Goal: Information Seeking & Learning: Check status

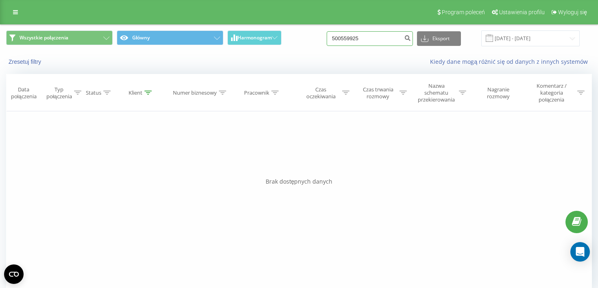
click at [387, 38] on input "500559925" at bounding box center [369, 38] width 86 height 15
paste input "500584096"
type input "500584096"
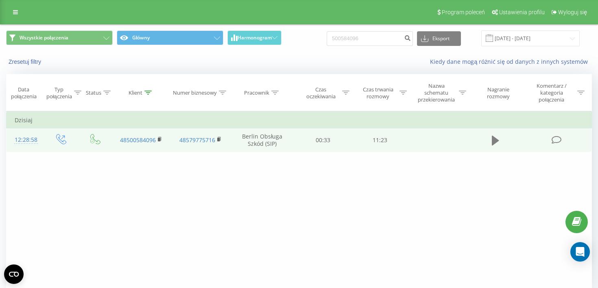
click at [494, 141] on icon at bounding box center [495, 141] width 7 height 10
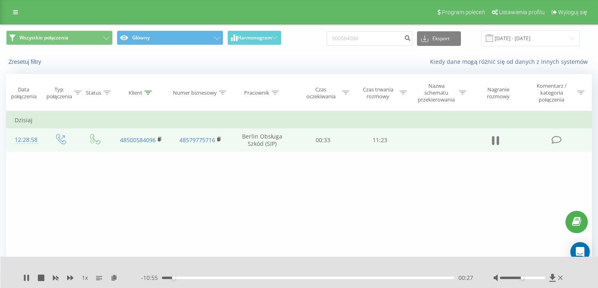
click at [492, 144] on icon at bounding box center [495, 140] width 7 height 11
drag, startPoint x: 174, startPoint y: 278, endPoint x: 151, endPoint y: 278, distance: 22.8
click at [151, 278] on div "- 11:15 00:08 00:08" at bounding box center [307, 278] width 332 height 8
click at [29, 277] on icon at bounding box center [26, 278] width 7 height 7
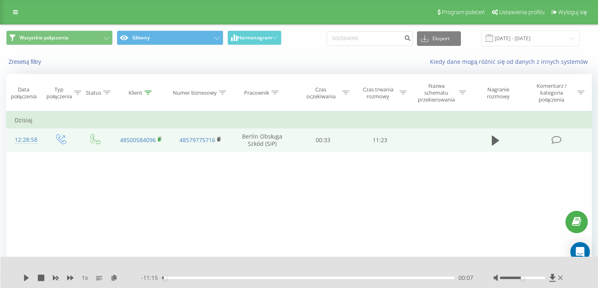
click at [160, 141] on rect at bounding box center [159, 140] width 2 height 4
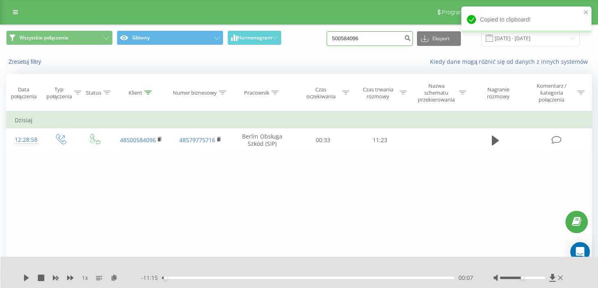
click at [369, 45] on input "500584096" at bounding box center [369, 38] width 86 height 15
paste input "48603612457"
type input "48603612457"
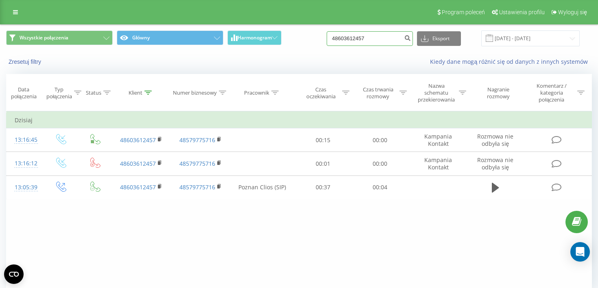
click at [385, 40] on input "48603612457" at bounding box center [369, 38] width 86 height 15
paste input "732878550"
type input "732878550"
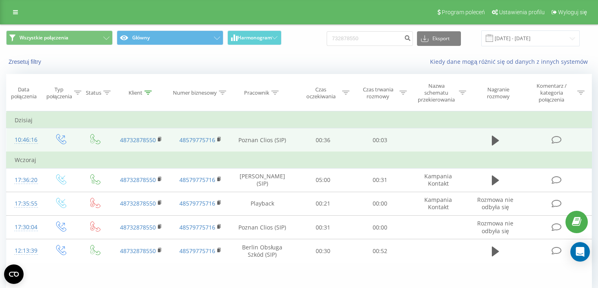
scroll to position [20, 0]
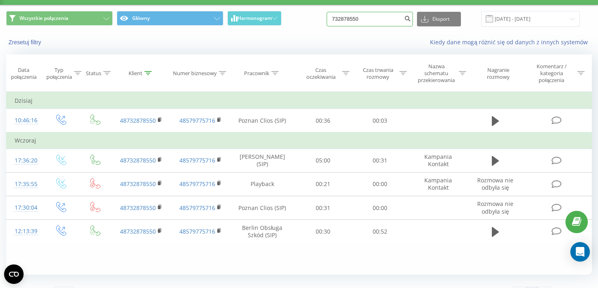
click at [374, 21] on input "732878550" at bounding box center [369, 19] width 86 height 15
paste input "692487932"
type input "692487932"
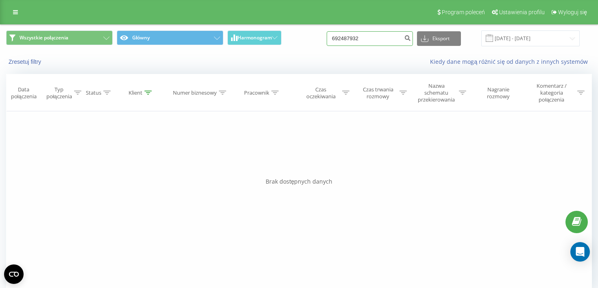
click at [372, 43] on input "692487932" at bounding box center [369, 38] width 86 height 15
click at [374, 44] on input "692487932" at bounding box center [369, 38] width 86 height 15
paste input "792987471"
type input "792987471"
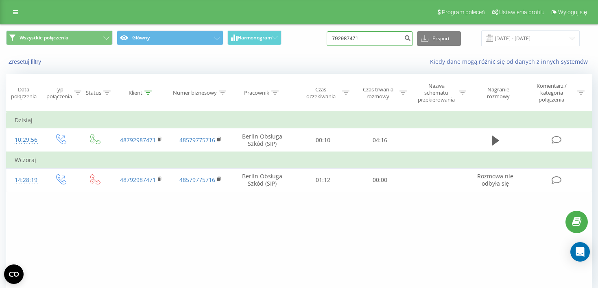
click at [370, 37] on input "792987471" at bounding box center [369, 38] width 86 height 15
paste input "85869937"
type input "785869937"
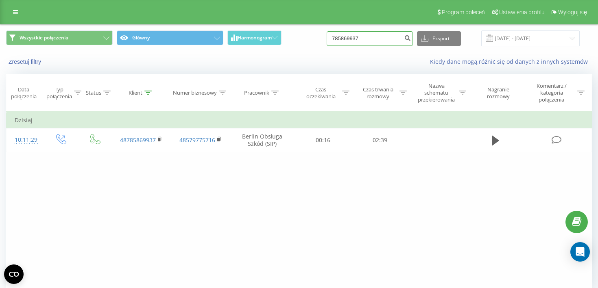
click at [374, 42] on input "785869937" at bounding box center [369, 38] width 86 height 15
paste input "784397011"
type input "784397011"
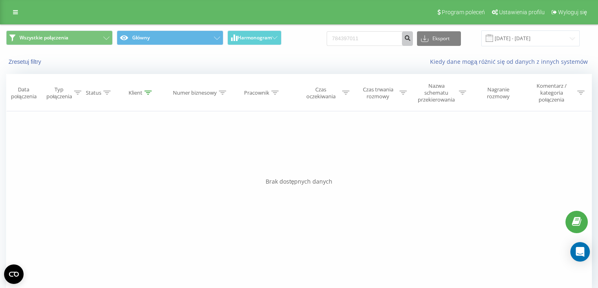
click at [410, 39] on icon "submit" at bounding box center [407, 37] width 7 height 5
click at [383, 37] on input "784397011" at bounding box center [369, 38] width 86 height 15
paste input "1 090 836"
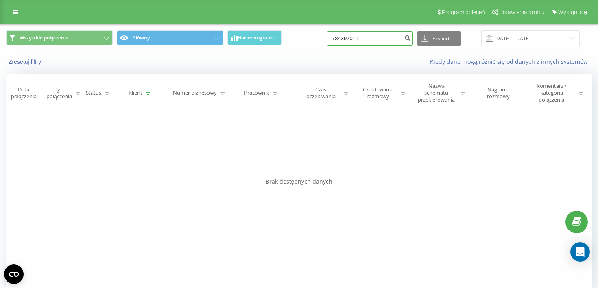
type input "781 090 836"
click at [388, 39] on input "781090836" at bounding box center [369, 38] width 86 height 15
paste input "784397011"
type input "784397011"
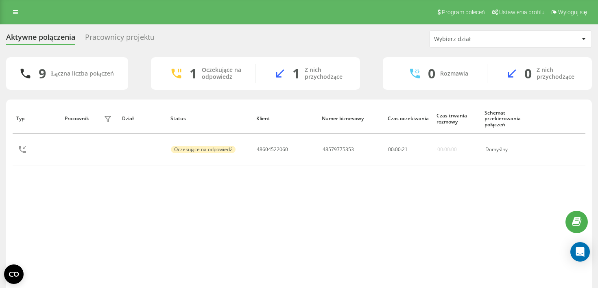
scroll to position [29, 0]
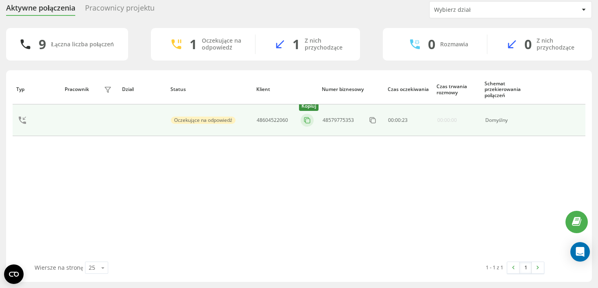
click at [306, 122] on icon at bounding box center [307, 120] width 8 height 8
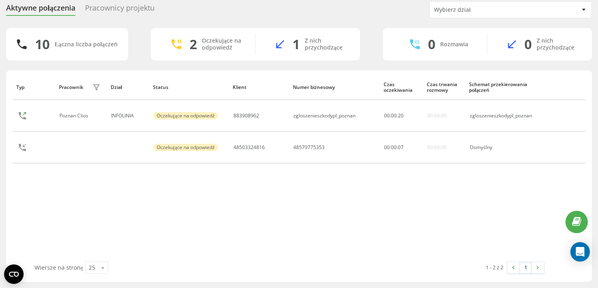
scroll to position [0, 0]
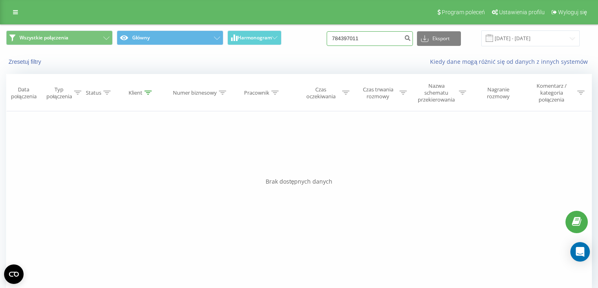
click at [385, 43] on input "784397011" at bounding box center [369, 38] width 86 height 15
paste input "48604522060"
type input "48604522060"
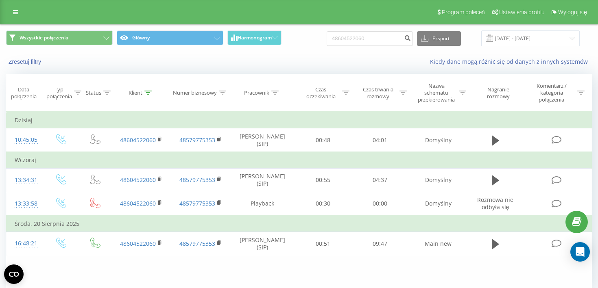
scroll to position [28, 0]
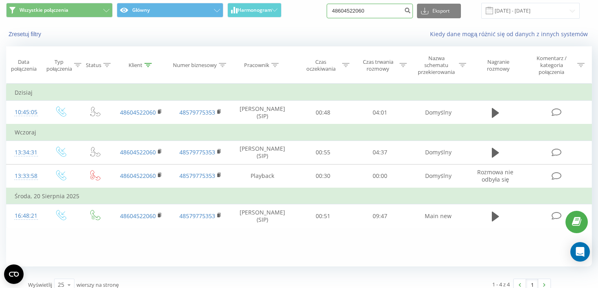
click at [369, 10] on input "48604522060" at bounding box center [369, 11] width 86 height 15
paste input "503076329"
type input "503076329"
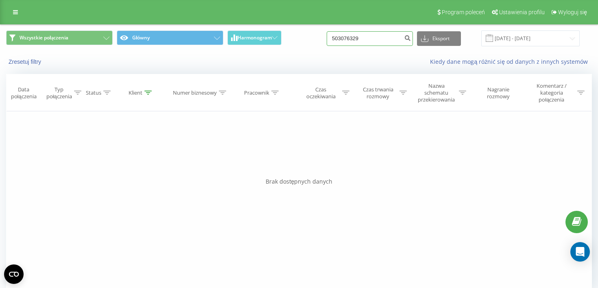
click at [370, 37] on input "503076329" at bounding box center [369, 38] width 86 height 15
paste input "883908962"
type input "883908962"
